Goal: Task Accomplishment & Management: Use online tool/utility

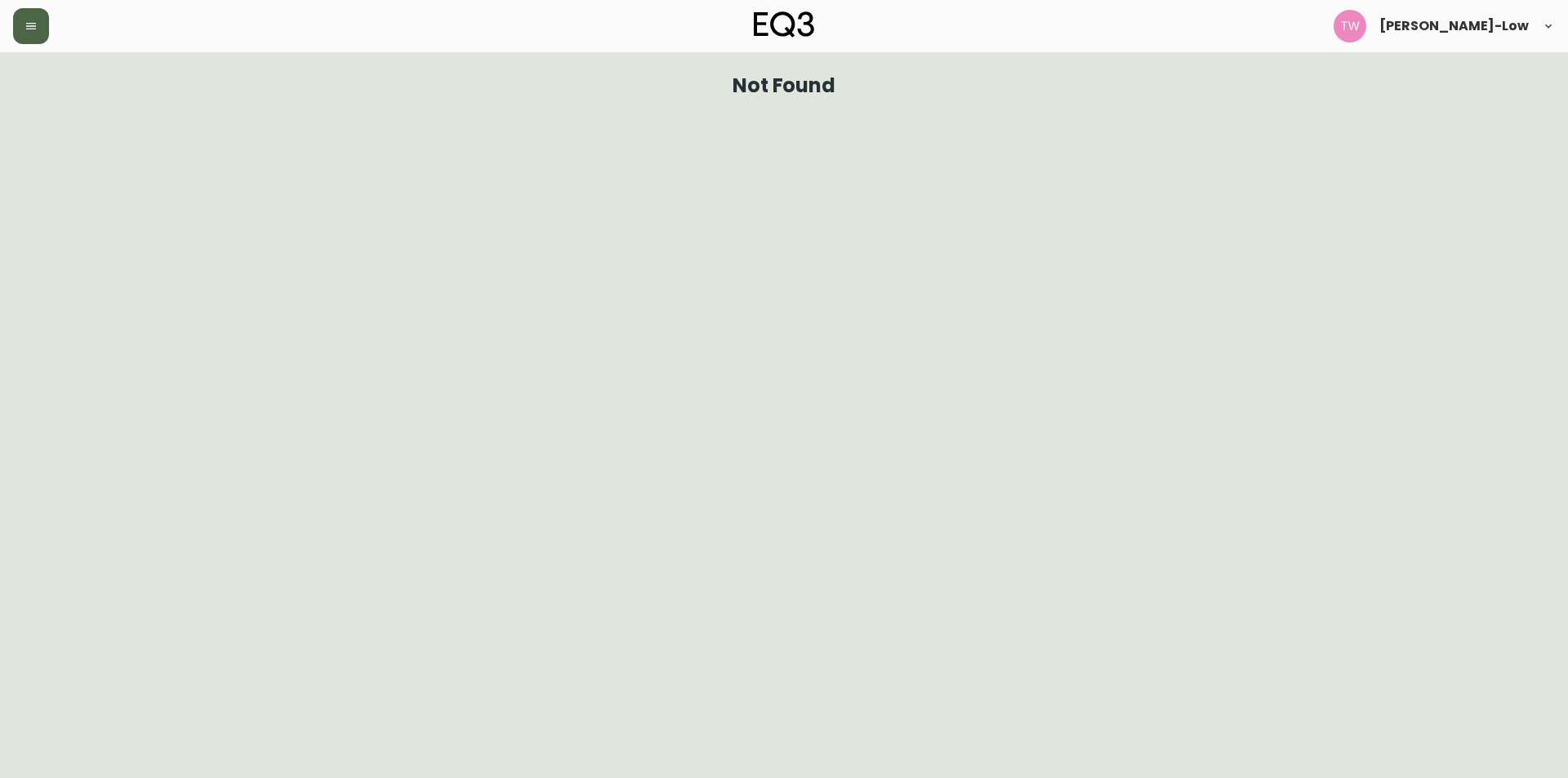
click at [36, 31] on icon "button" at bounding box center [30, 26] width 13 height 13
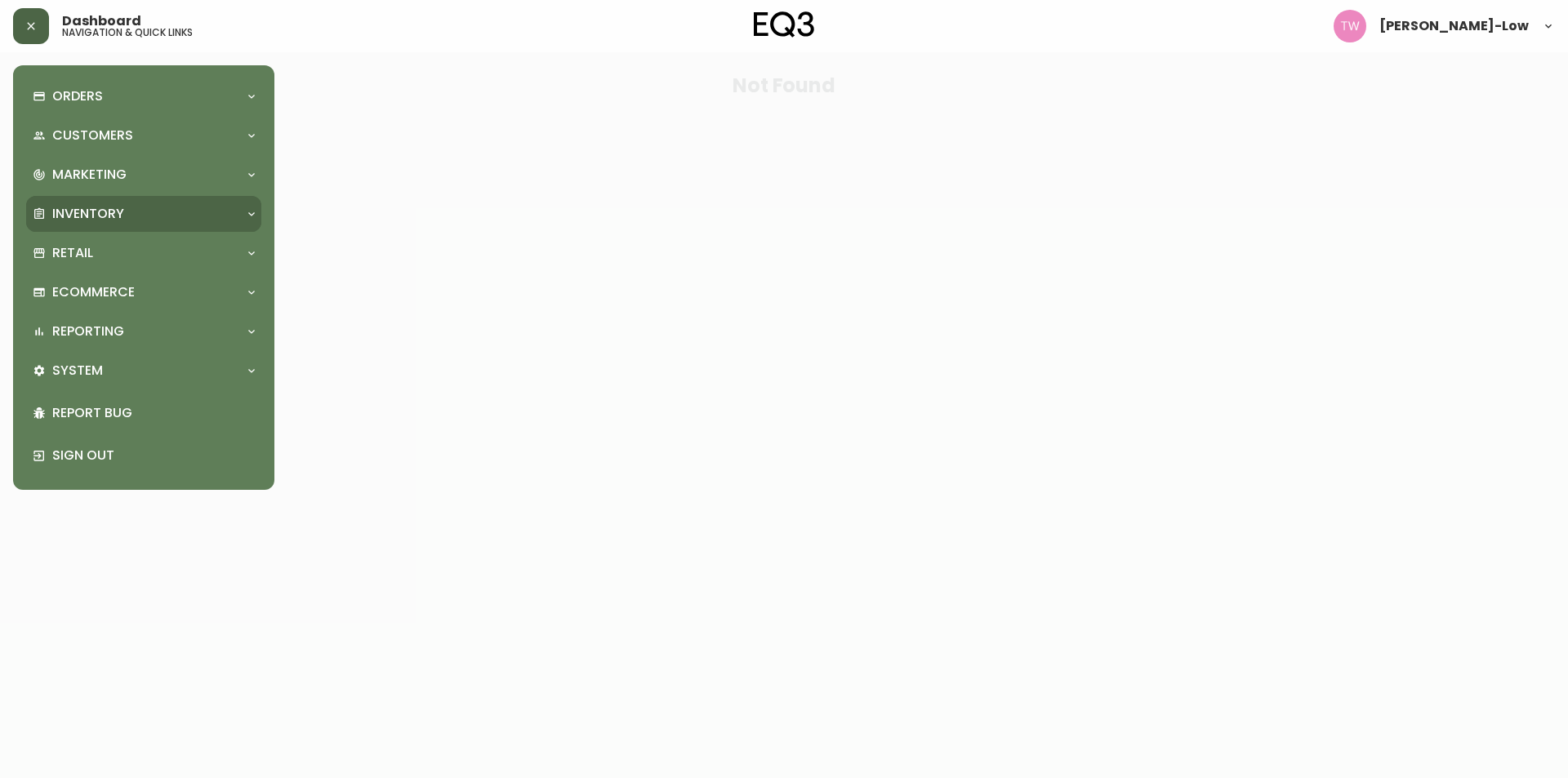
click at [94, 208] on p "Inventory" at bounding box center [87, 214] width 72 height 18
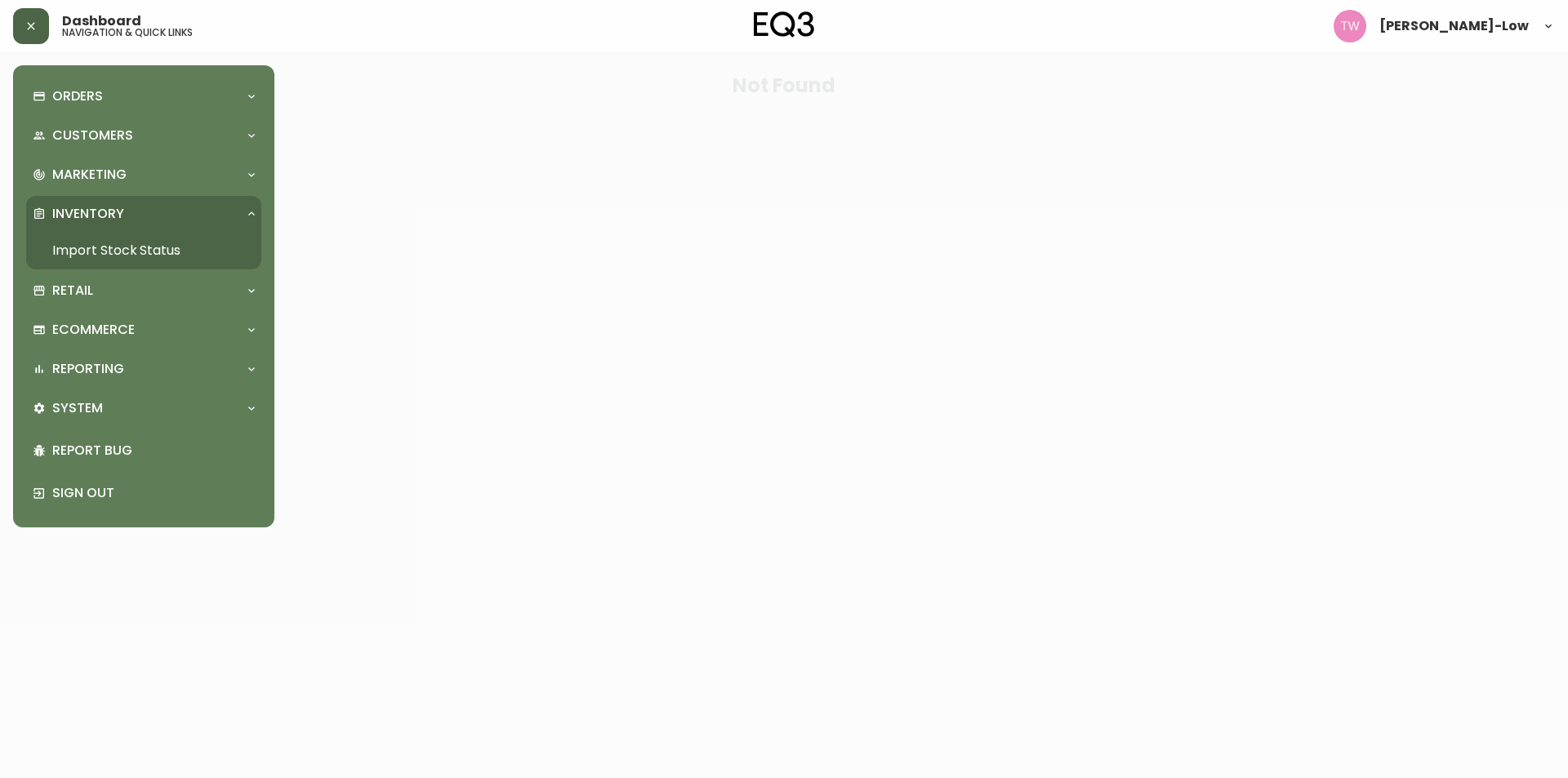
click at [125, 253] on link "Import Stock Status" at bounding box center [144, 250] width 235 height 37
